Goal: Information Seeking & Learning: Learn about a topic

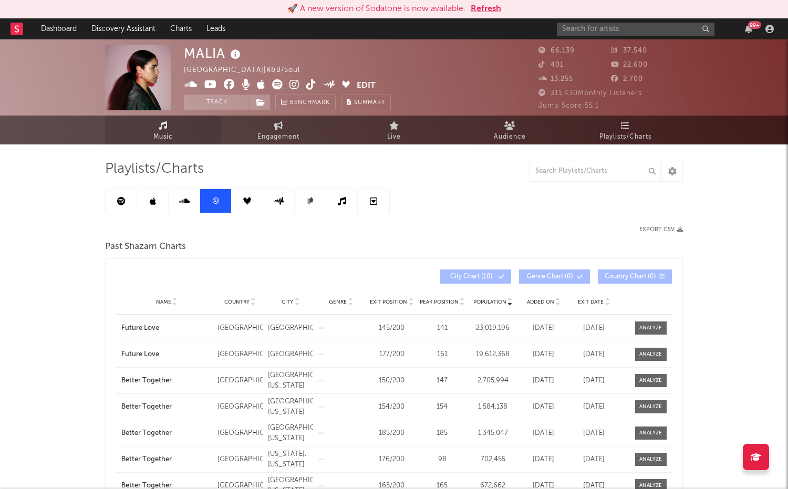
click at [169, 128] on link "Music" at bounding box center [163, 130] width 116 height 29
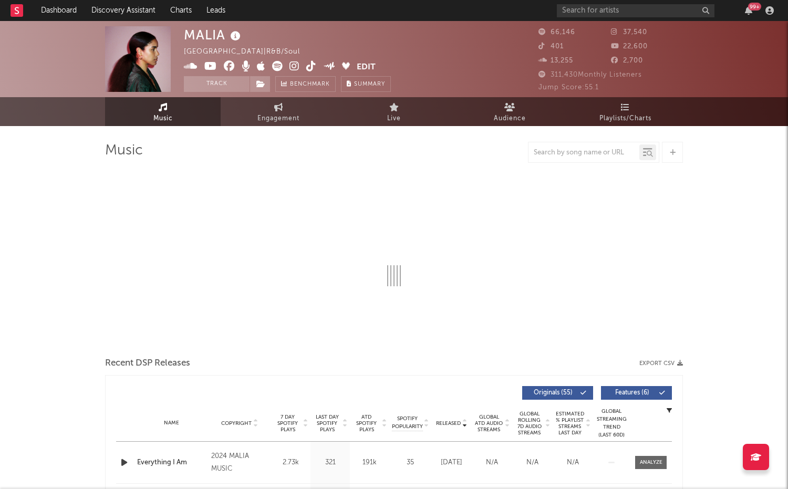
select select "6m"
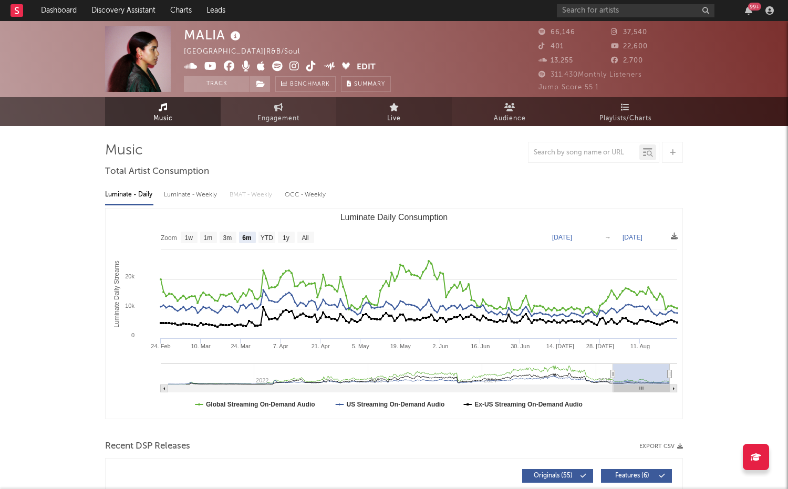
click at [381, 116] on link "Live" at bounding box center [394, 111] width 116 height 29
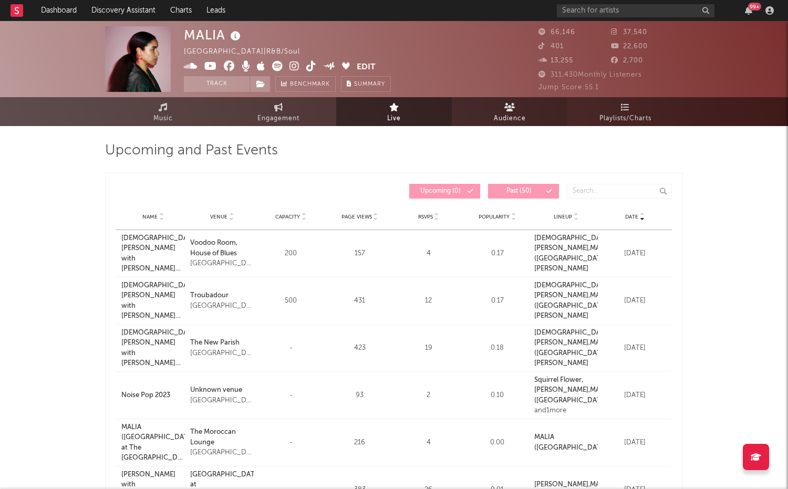
click at [503, 119] on span "Audience" at bounding box center [510, 118] width 32 height 13
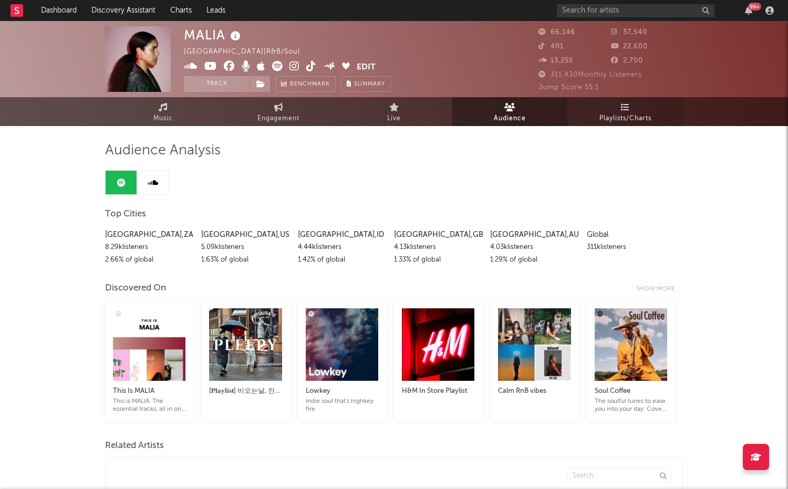
click at [621, 119] on span "Playlists/Charts" at bounding box center [625, 118] width 52 height 13
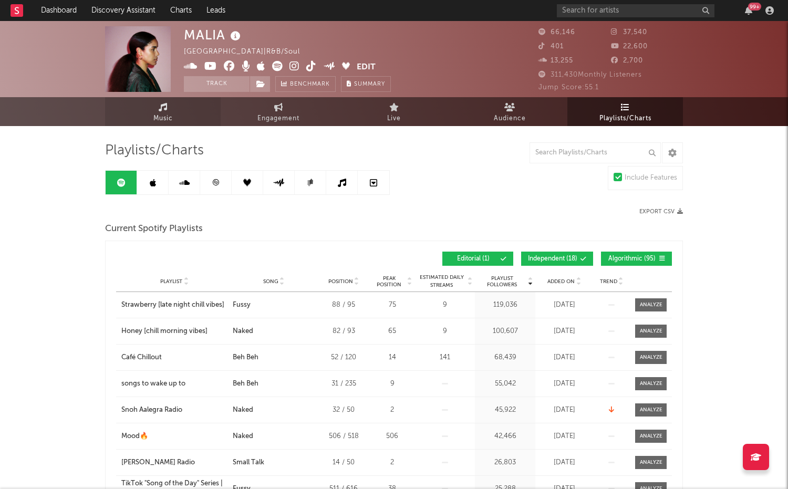
click at [169, 110] on link "Music" at bounding box center [163, 111] width 116 height 29
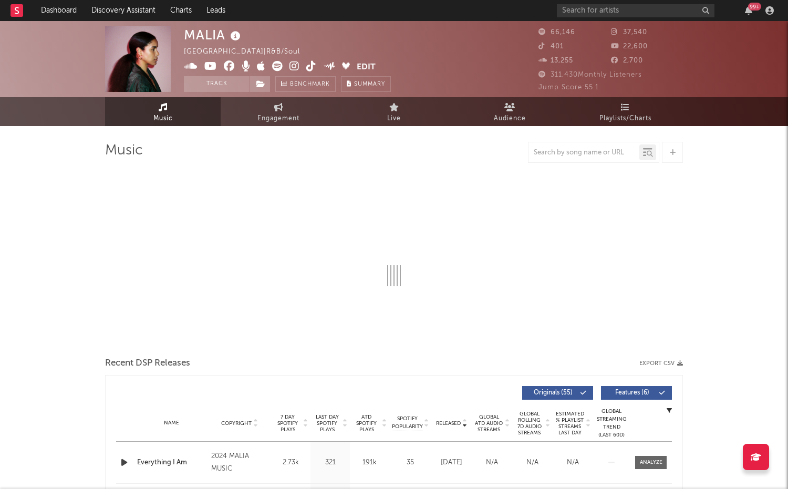
select select "6m"
